Goal: Information Seeking & Learning: Learn about a topic

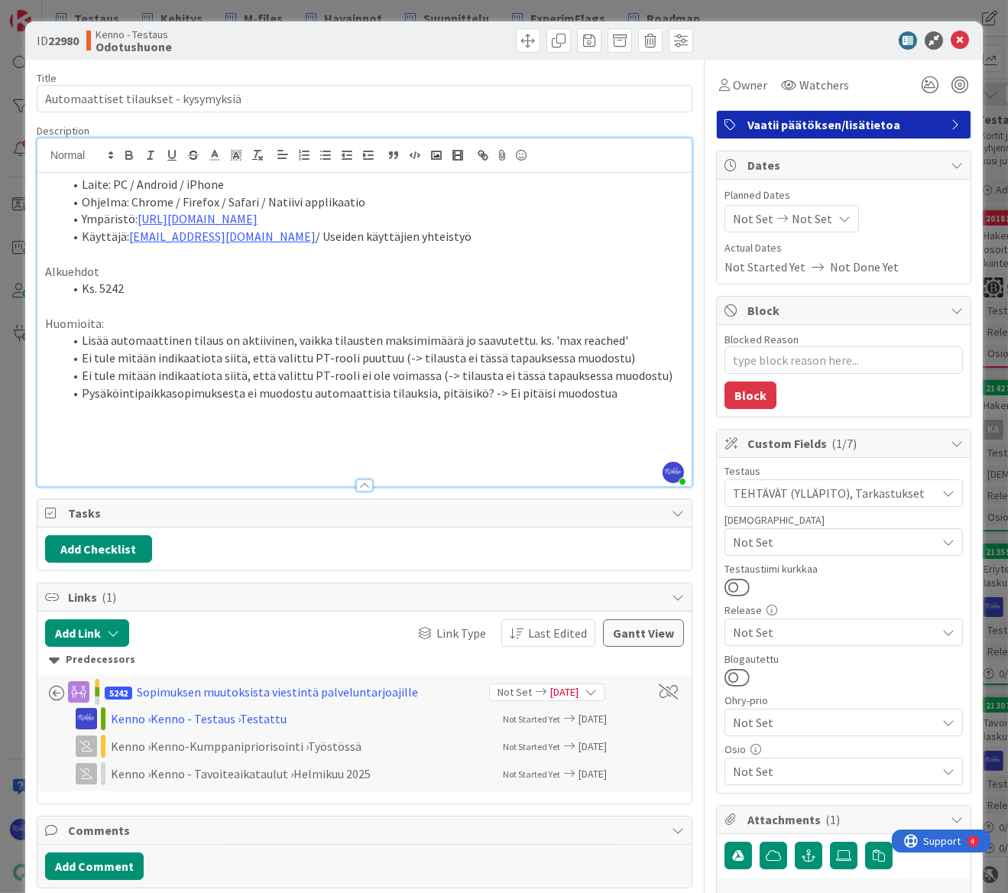
click at [621, 355] on li "Ei tule mitään indikaatiota siitä, että valittu PT-rooli puuttuu (-> tilausta e…" at bounding box center [373, 358] width 621 height 18
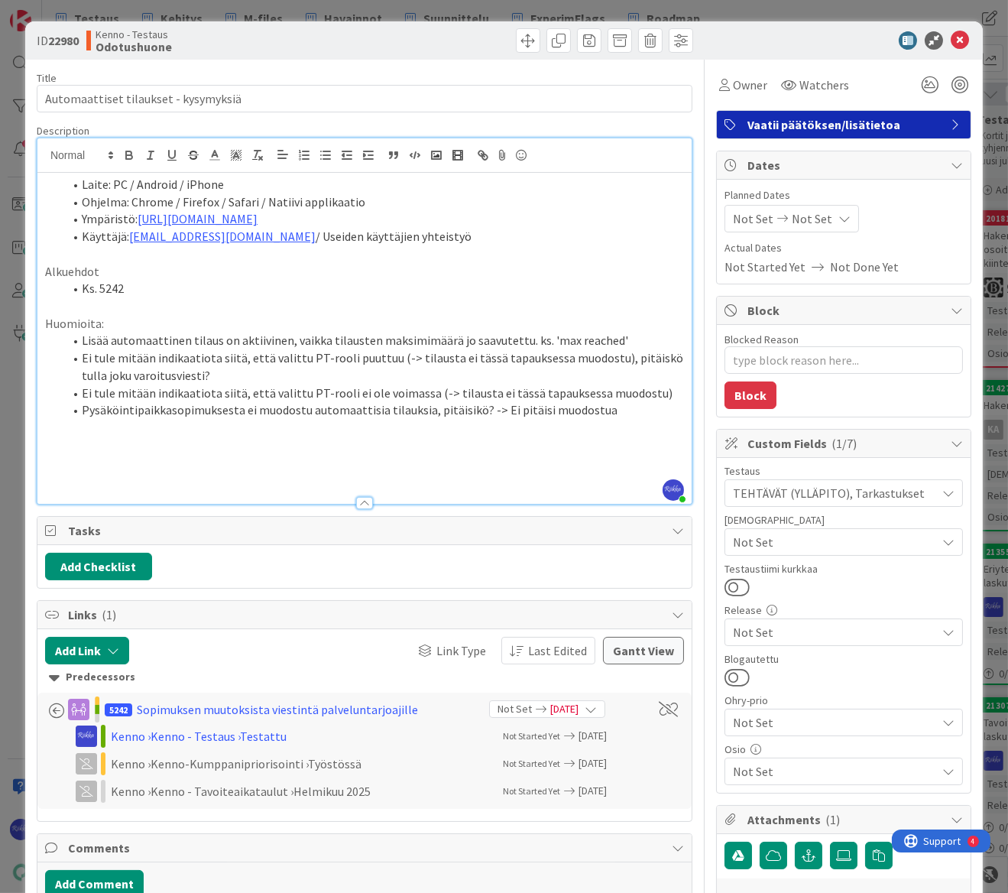
click at [200, 285] on li "Ks. 5242" at bounding box center [373, 289] width 621 height 18
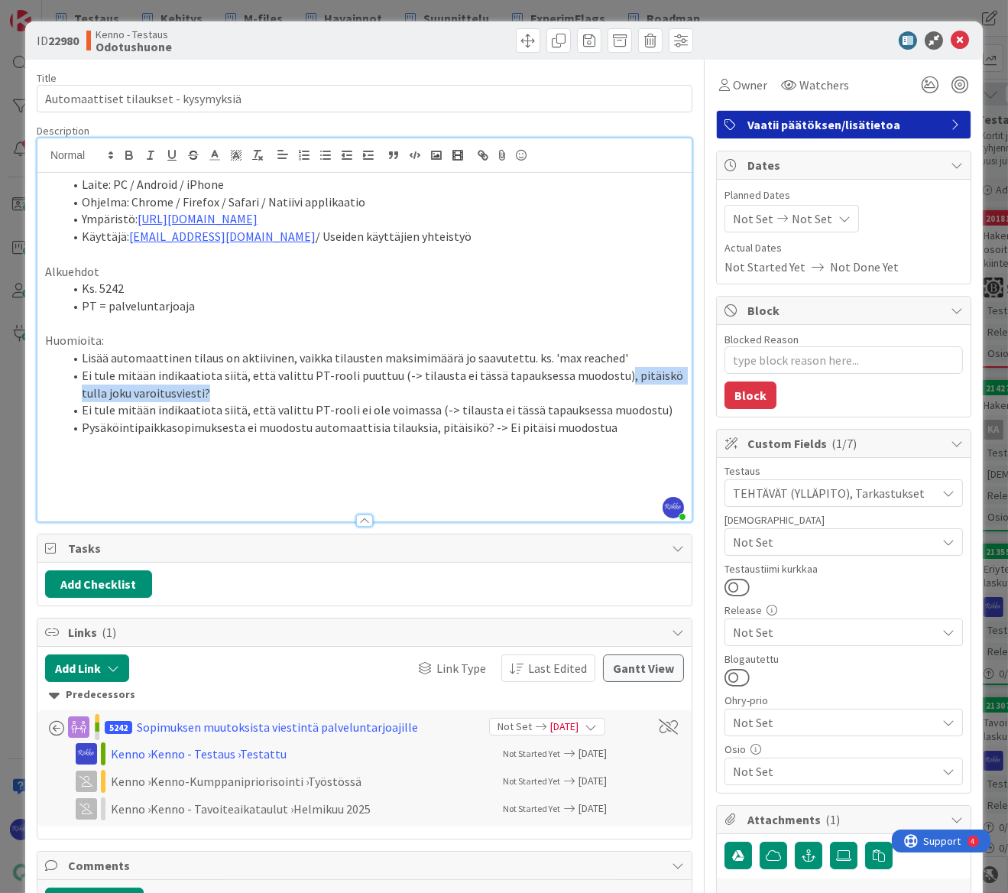
drag, startPoint x: 605, startPoint y: 372, endPoint x: 658, endPoint y: 385, distance: 54.3
click at [658, 385] on li "Ei tule mitään indikaatiota siitä, että valittu PT-rooli puuttuu (-> tilausta e…" at bounding box center [373, 384] width 621 height 34
copy li ", pitäiskö tulla joku varoitusviesti?"
click at [653, 405] on li "Ei tule mitään indikaatiota siitä, että valittu PT-rooli ei ole voimassa (-> ti…" at bounding box center [373, 410] width 621 height 18
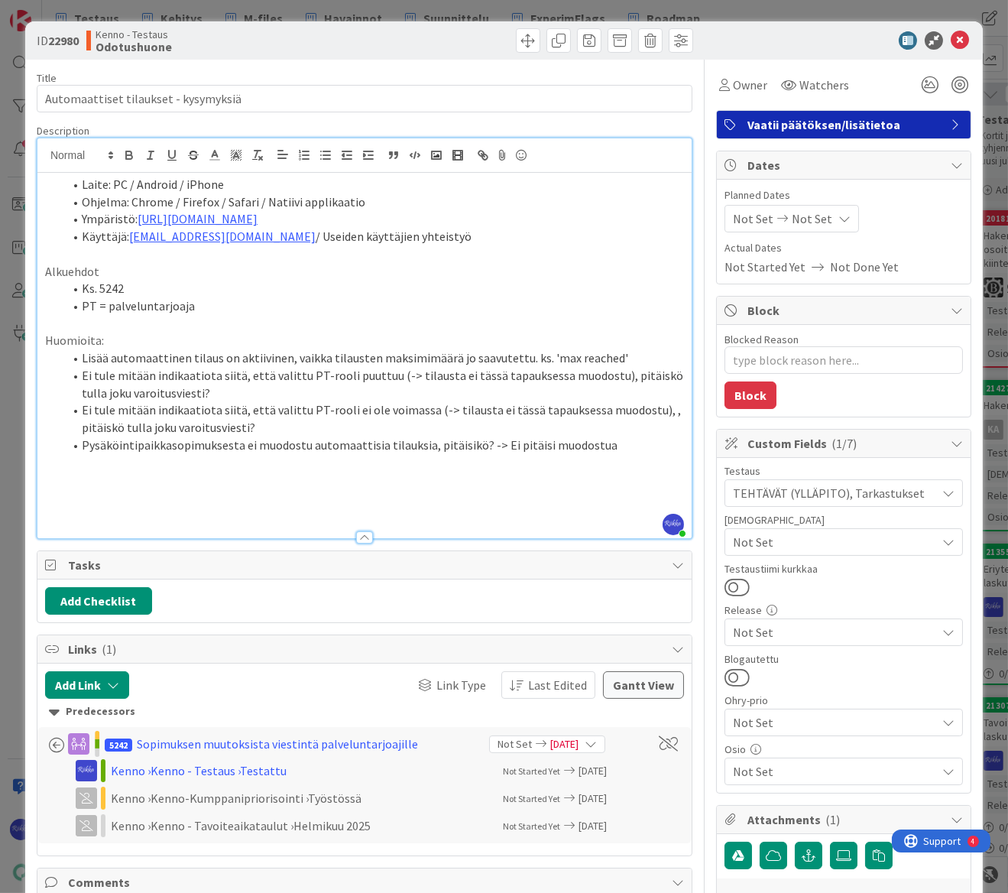
click at [621, 453] on li "Pysäköintipaikkasopimuksesta ei muodostu automaattisia tilauksia, pitäisikö? ->…" at bounding box center [373, 445] width 621 height 18
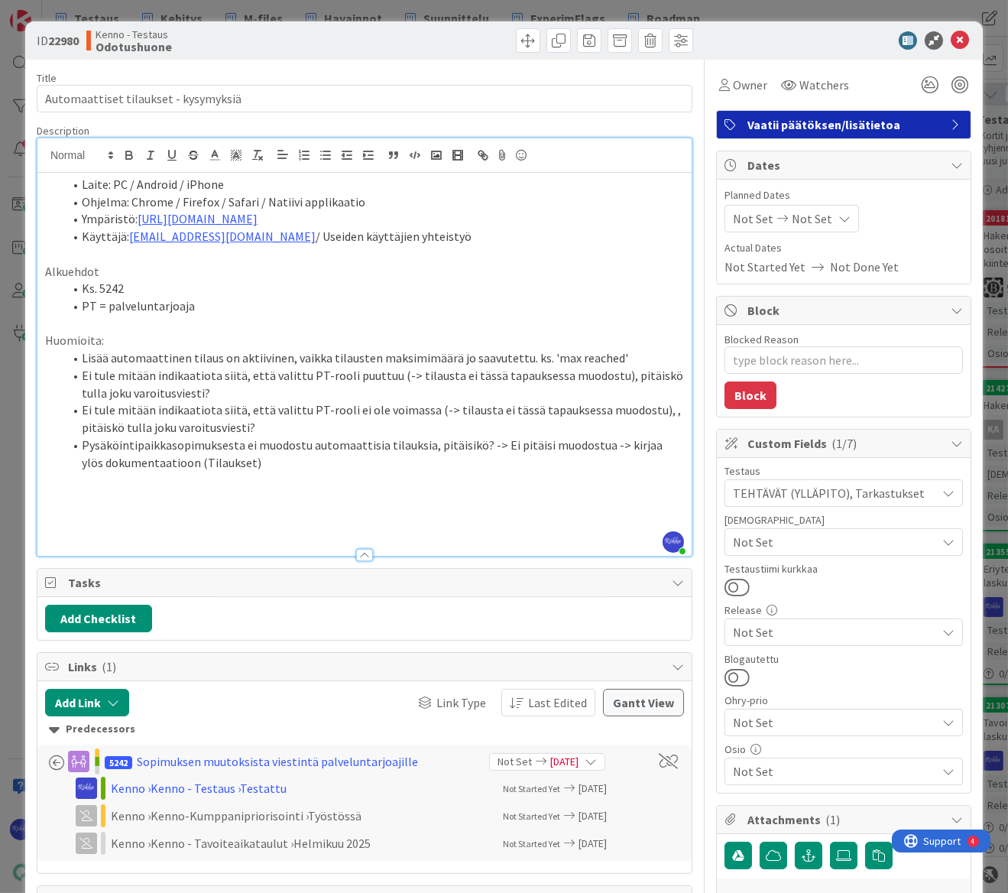
click at [614, 440] on li "Pysäköintipaikkasopimuksesta ei muodostu automaattisia tilauksia, pitäisikö? ->…" at bounding box center [373, 453] width 621 height 34
click at [951, 38] on icon at bounding box center [960, 40] width 18 height 18
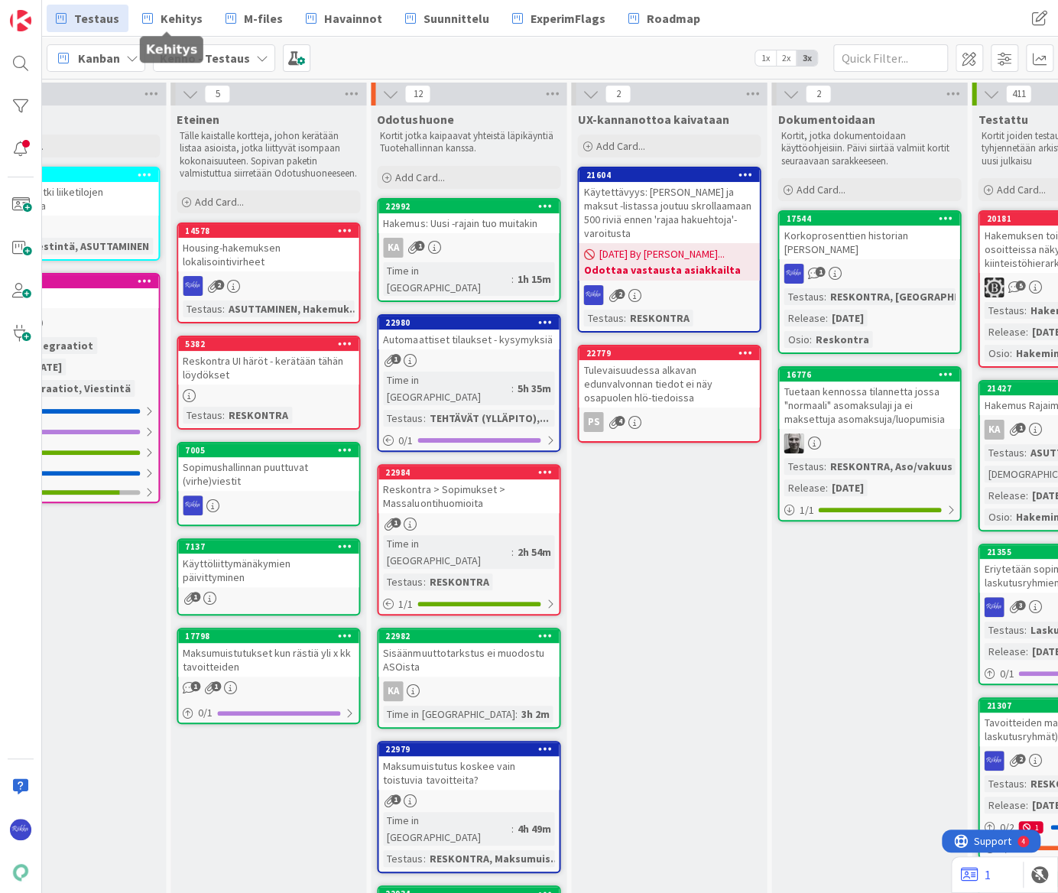
click at [177, 12] on span "Kehitys" at bounding box center [182, 18] width 42 height 18
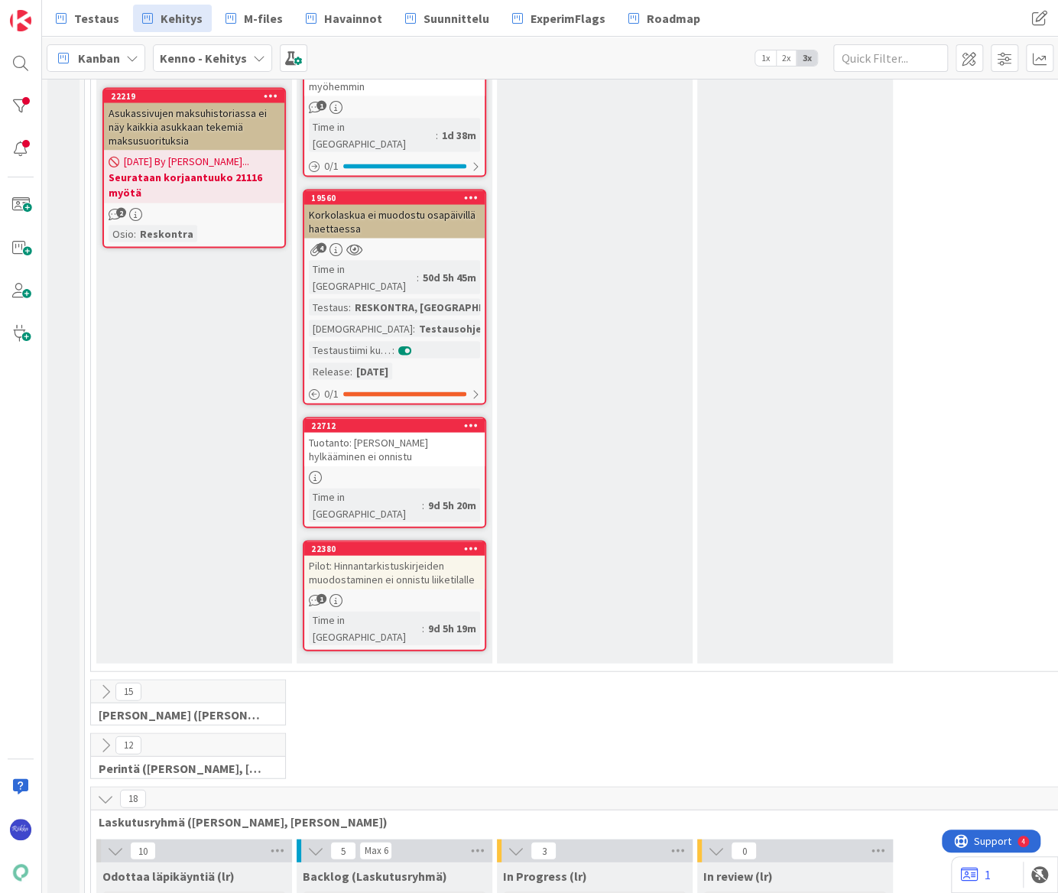
scroll to position [2015, 0]
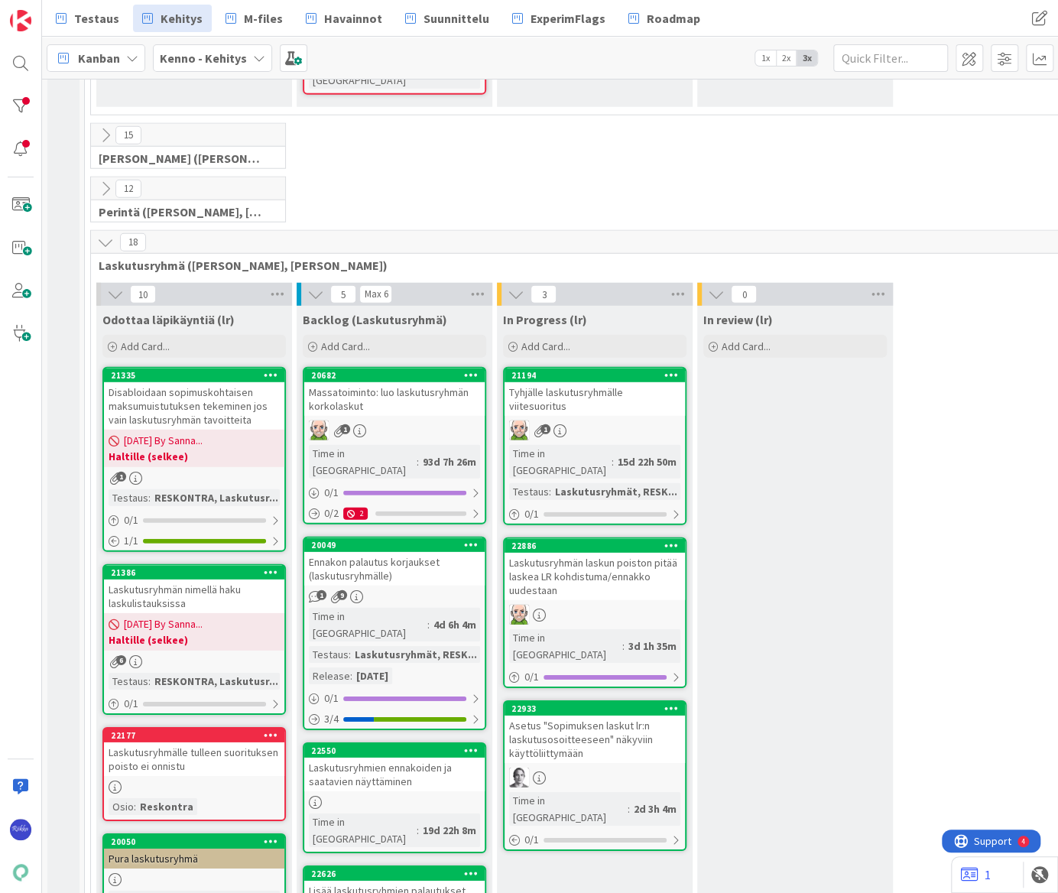
click at [608, 382] on div "Tyhjälle laskutusryhmälle viitesuoritus" at bounding box center [595, 399] width 180 height 34
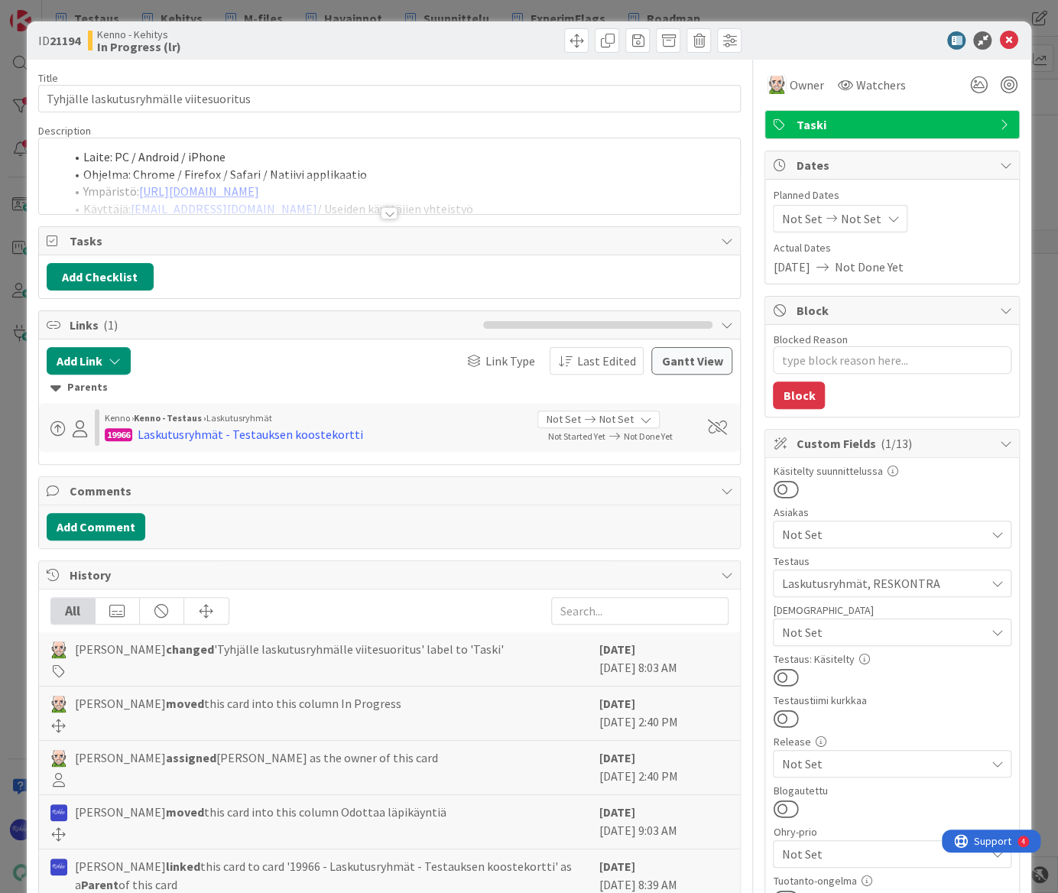
click at [388, 213] on div at bounding box center [389, 213] width 17 height 12
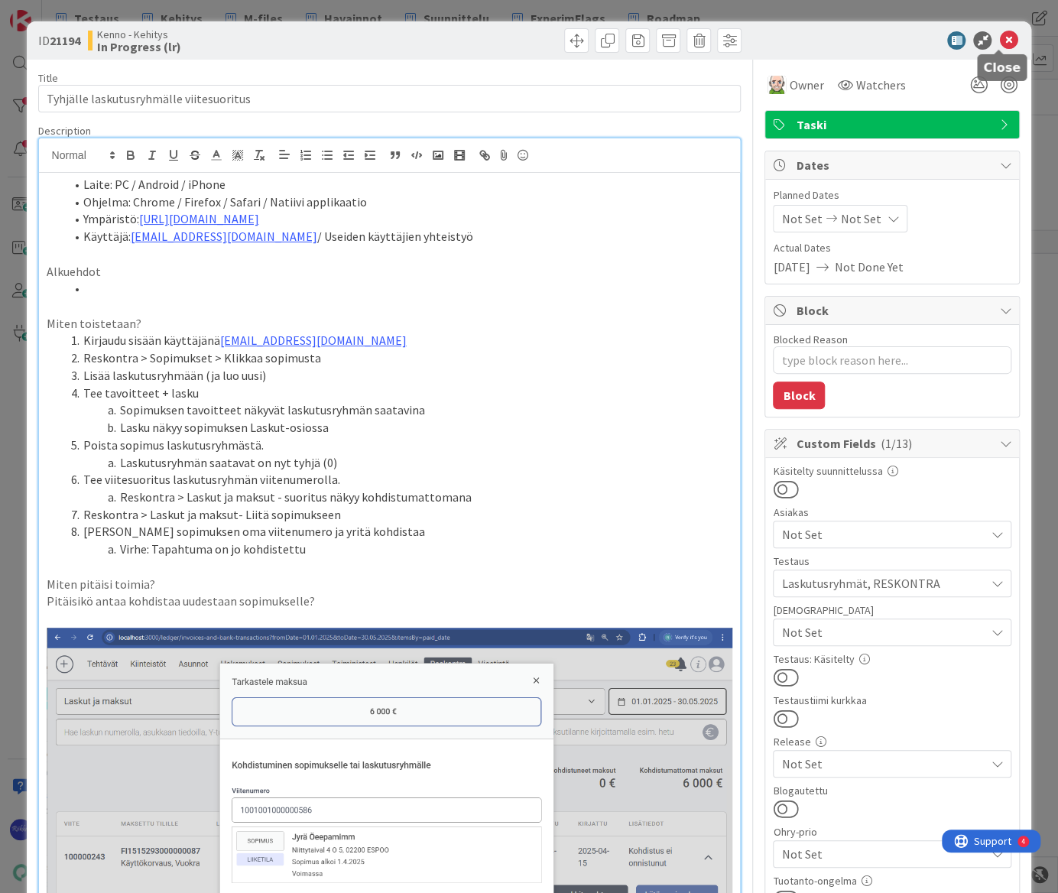
click at [1001, 41] on icon at bounding box center [1008, 40] width 18 height 18
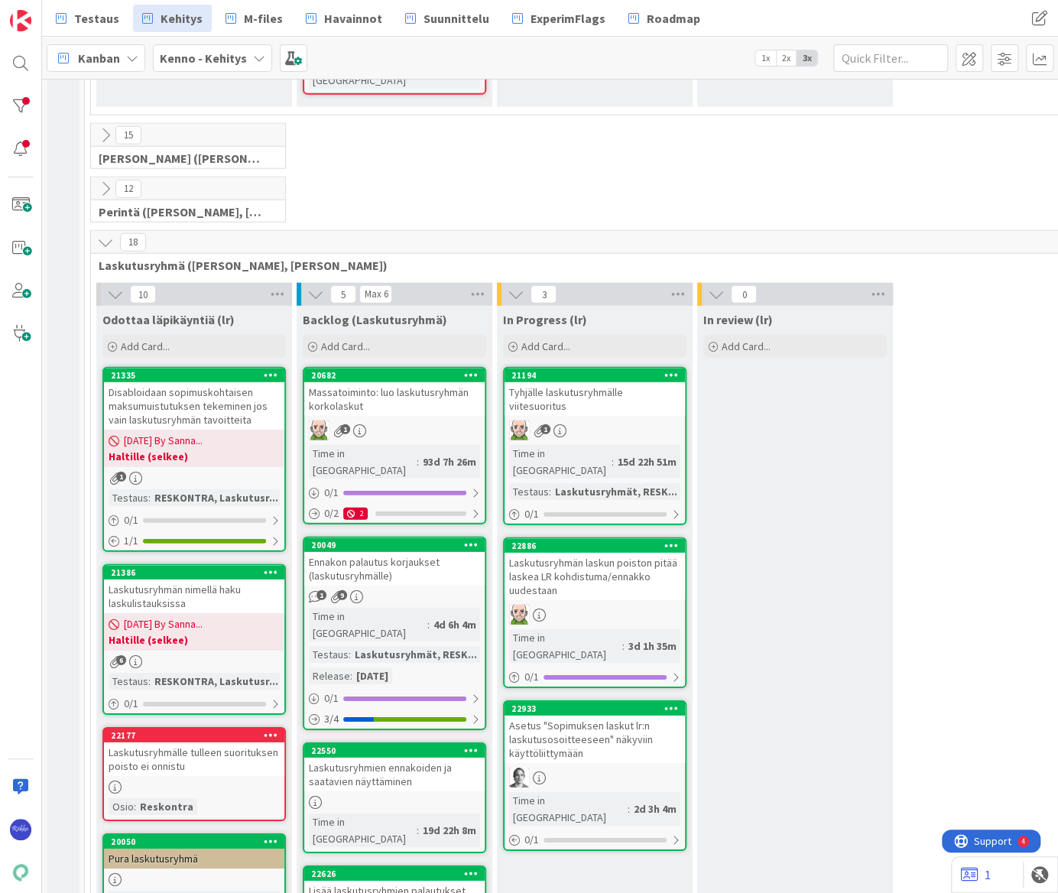
click at [410, 758] on div "Laskutusryhmien ennakoiden ja saatavien näyttäminen" at bounding box center [394, 775] width 180 height 34
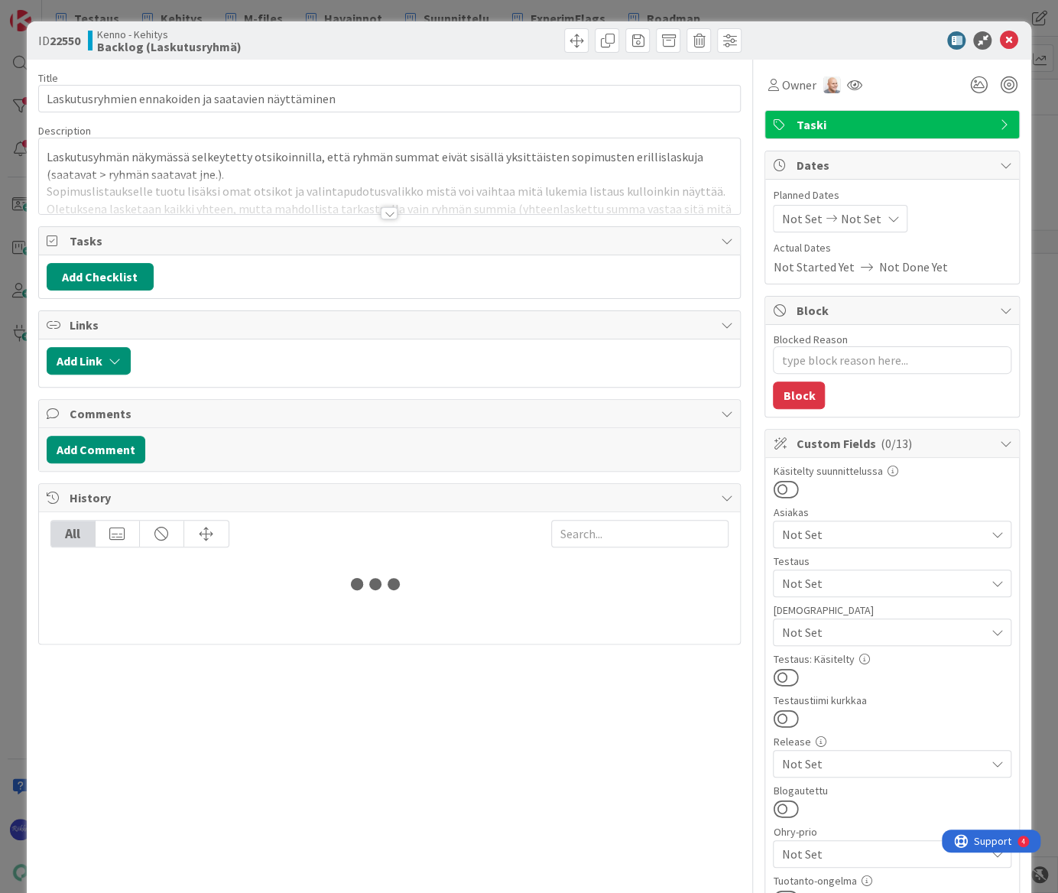
type textarea "x"
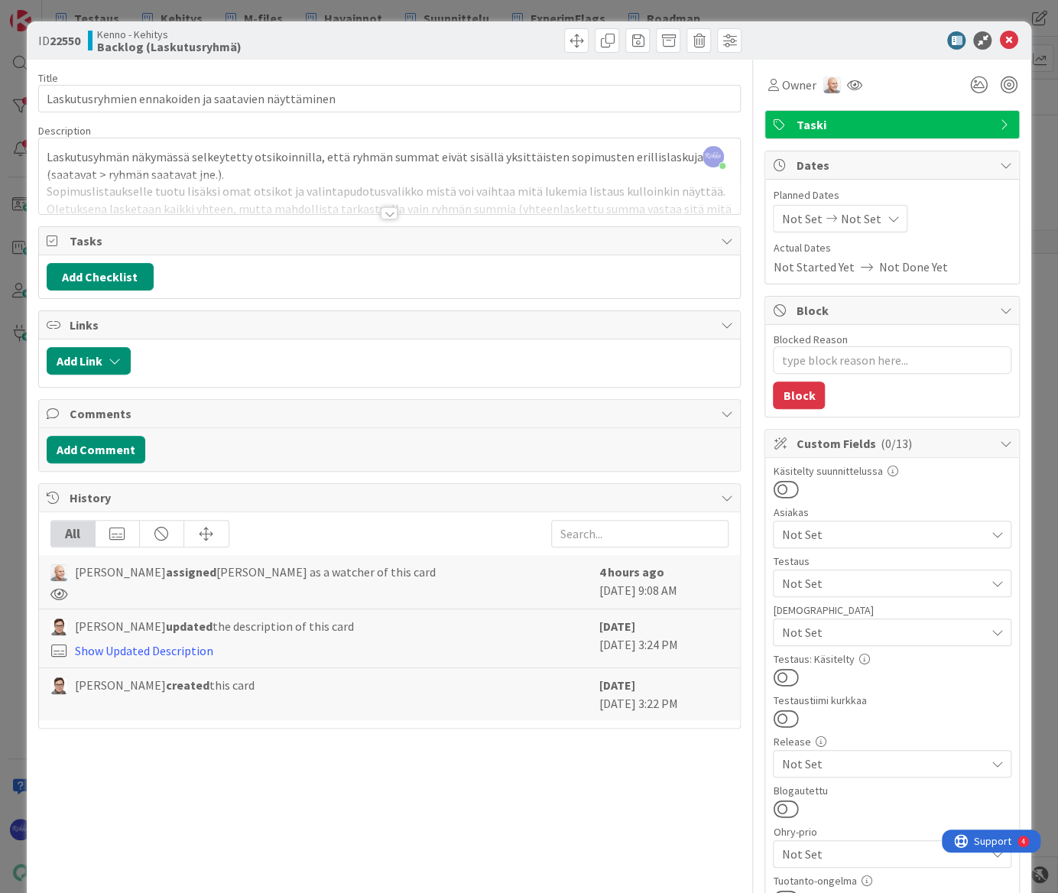
click at [386, 214] on div at bounding box center [389, 213] width 17 height 12
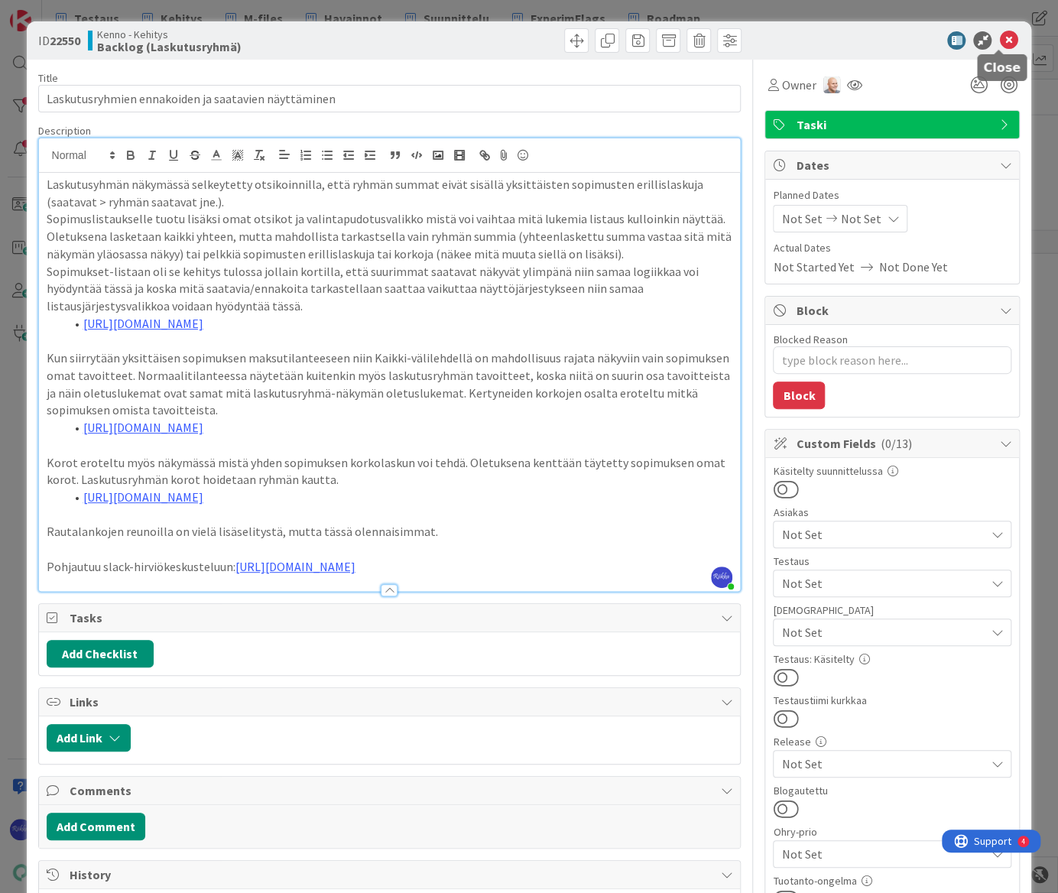
click at [999, 38] on icon at bounding box center [1008, 40] width 18 height 18
